Goal: Navigation & Orientation: Find specific page/section

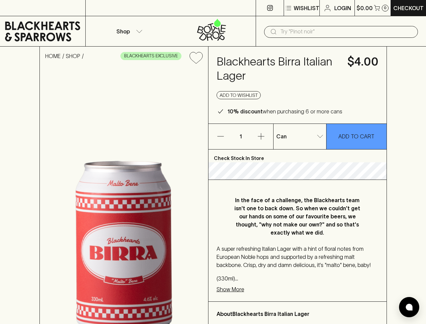
click at [301, 8] on p "Wishlist" at bounding box center [307, 8] width 26 height 8
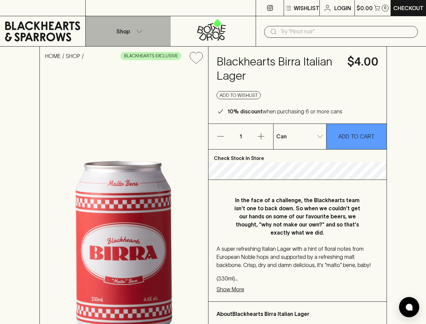
click at [128, 31] on p "Shop" at bounding box center [122, 31] width 13 height 8
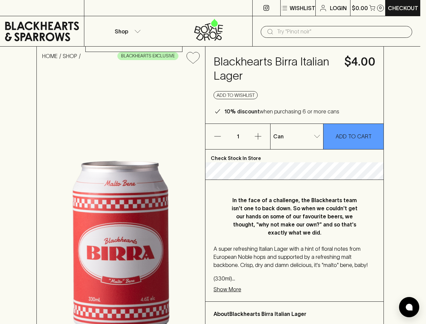
click at [341, 32] on div at bounding box center [213, 162] width 426 height 324
